Goal: Obtain resource: Obtain resource

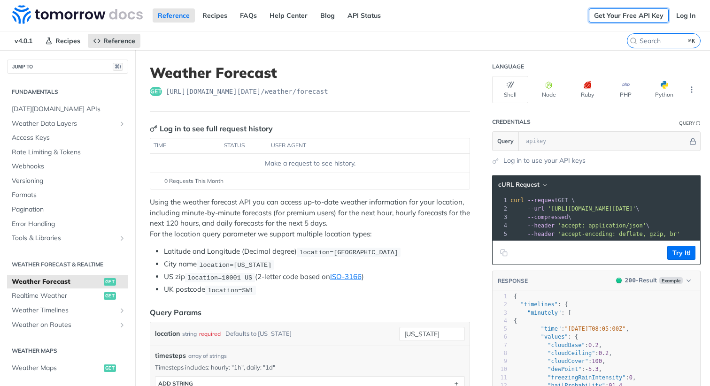
click at [625, 15] on link "Get Your Free API Key" at bounding box center [629, 15] width 80 height 14
click at [617, 13] on link "Get Your Free API Key" at bounding box center [629, 15] width 80 height 14
click at [258, 91] on span "https://api.tomorrow.io/v4 /weather/forecast" at bounding box center [247, 91] width 162 height 9
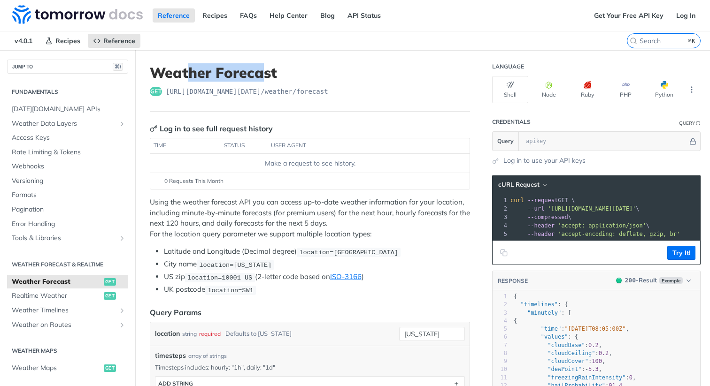
drag, startPoint x: 265, startPoint y: 76, endPoint x: 185, endPoint y: 76, distance: 79.8
click at [185, 76] on h1 "Weather Forecast" at bounding box center [310, 72] width 320 height 17
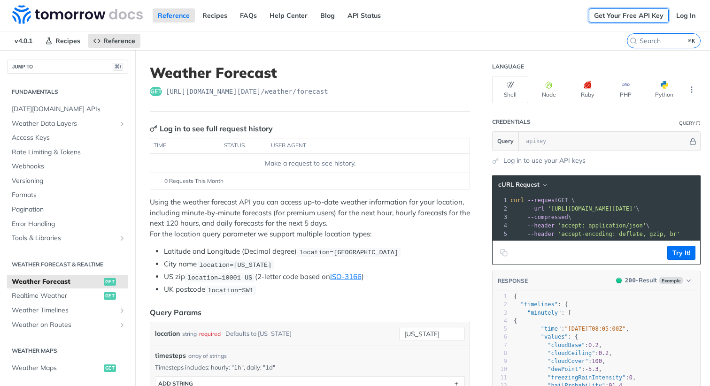
click at [619, 15] on link "Get Your Free API Key" at bounding box center [629, 15] width 80 height 14
